Goal: Task Accomplishment & Management: Use online tool/utility

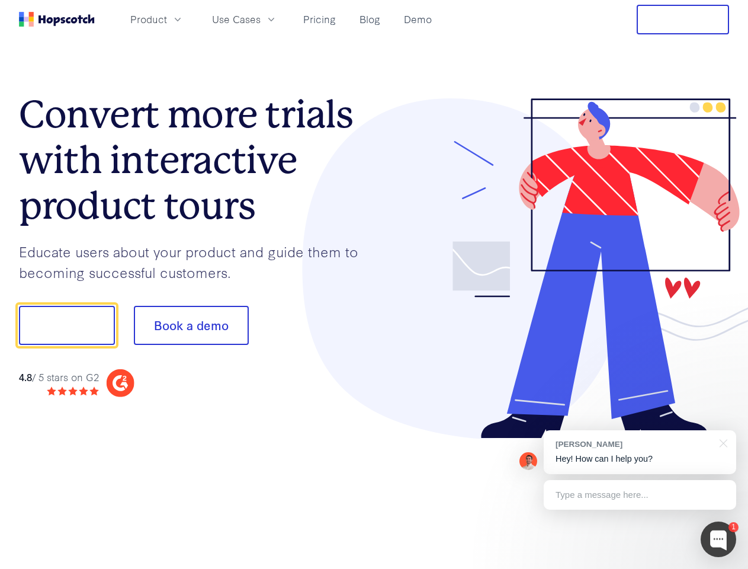
click at [374, 284] on div at bounding box center [551, 268] width 355 height 341
click at [167, 19] on span "Product" at bounding box center [148, 19] width 37 height 15
click at [261, 19] on span "Use Cases" at bounding box center [236, 19] width 49 height 15
click at [683, 20] on button "Free Trial" at bounding box center [683, 20] width 92 height 30
click at [66, 325] on button "Show me!" at bounding box center [67, 325] width 96 height 39
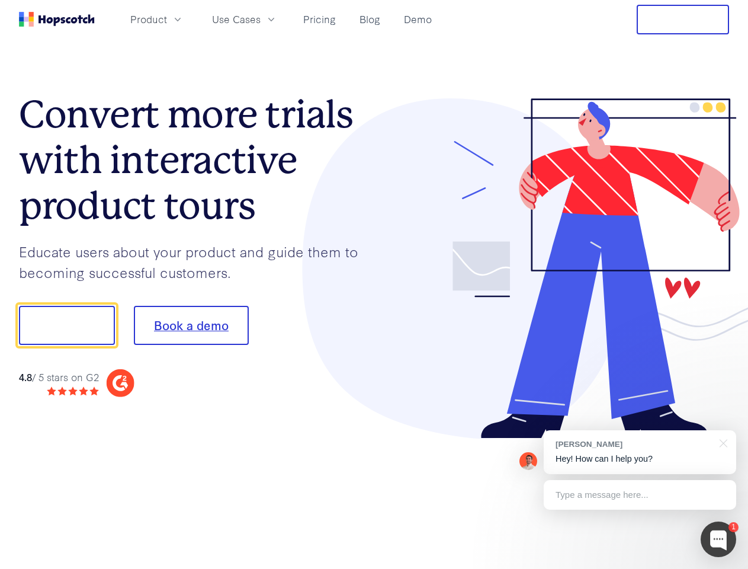
click at [191, 325] on button "Book a demo" at bounding box center [191, 325] width 115 height 39
click at [718, 539] on div at bounding box center [719, 539] width 36 height 36
click at [640, 452] on div "[PERSON_NAME] Hey! How can I help you?" at bounding box center [640, 452] width 192 height 44
click at [721, 442] on div at bounding box center [625, 323] width 222 height 395
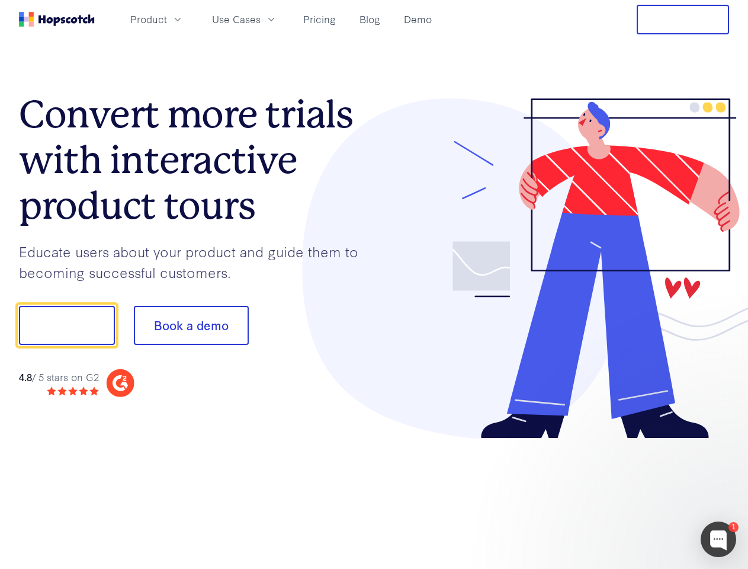
click at [640, 494] on div at bounding box center [625, 403] width 222 height 236
